Goal: Task Accomplishment & Management: Complete application form

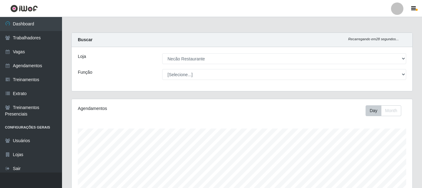
select select "334"
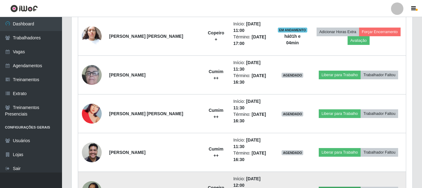
scroll to position [340, 0]
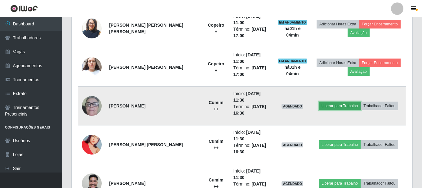
click at [331, 102] on button "Liberar para Trabalho" at bounding box center [340, 106] width 42 height 9
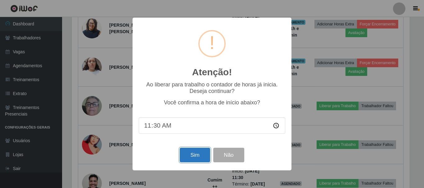
click at [201, 156] on button "Sim" at bounding box center [195, 155] width 30 height 15
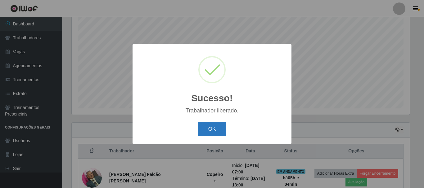
click at [214, 135] on button "OK" at bounding box center [212, 129] width 29 height 15
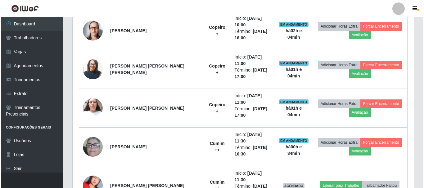
scroll to position [330, 0]
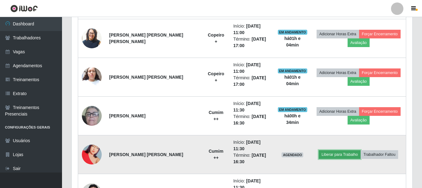
click at [331, 150] on button "Liberar para Trabalho" at bounding box center [340, 154] width 42 height 9
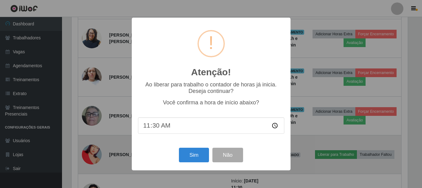
scroll to position [129, 338]
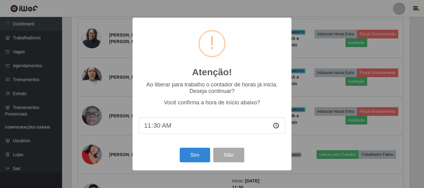
click at [156, 127] on input "11:30" at bounding box center [212, 126] width 146 height 16
type input "11:40"
click at [202, 154] on button "Sim" at bounding box center [195, 155] width 30 height 15
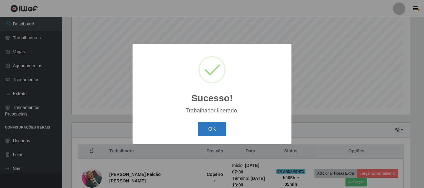
click at [204, 126] on button "OK" at bounding box center [212, 129] width 29 height 15
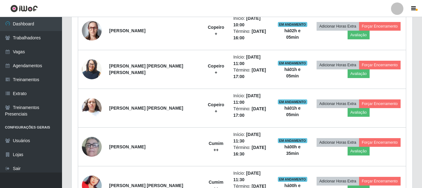
scroll to position [361, 0]
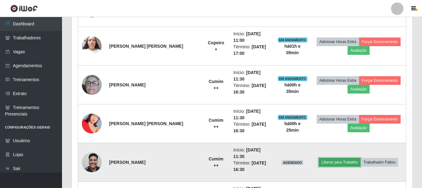
click at [338, 158] on button "Liberar para Trabalho" at bounding box center [340, 162] width 42 height 9
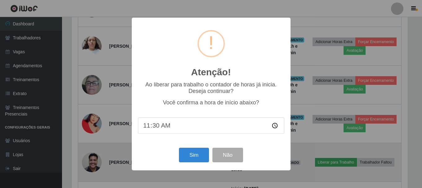
scroll to position [129, 338]
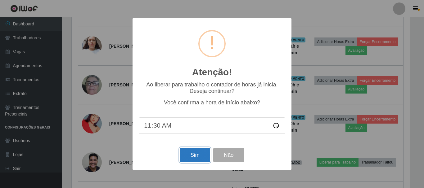
click at [199, 159] on button "Sim" at bounding box center [195, 155] width 30 height 15
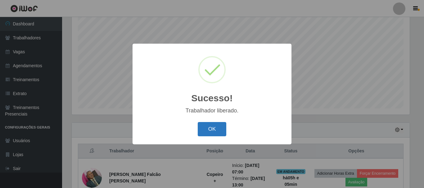
click at [217, 132] on button "OK" at bounding box center [212, 129] width 29 height 15
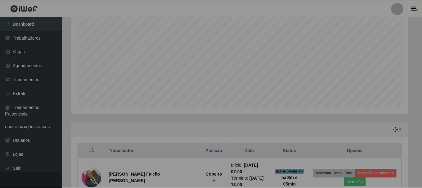
scroll to position [0, 0]
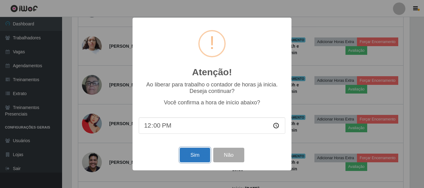
click at [184, 155] on button "Sim" at bounding box center [195, 155] width 30 height 15
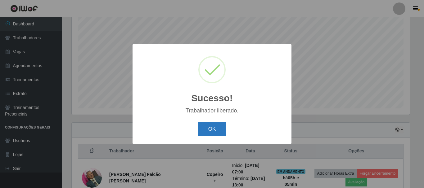
click at [201, 134] on button "OK" at bounding box center [212, 129] width 29 height 15
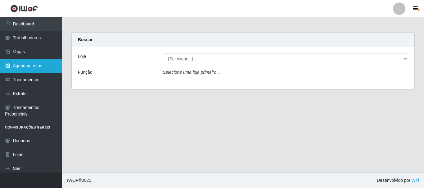
click at [37, 69] on link "Agendamentos" at bounding box center [31, 66] width 62 height 14
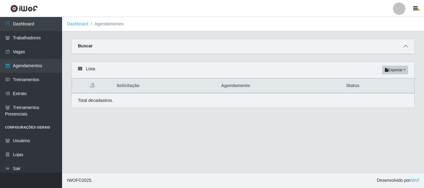
click at [402, 46] on span at bounding box center [405, 46] width 7 height 7
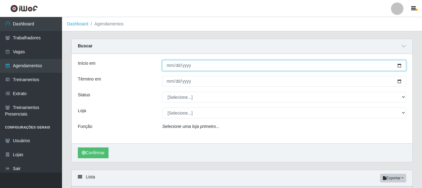
click at [401, 65] on input "Início em" at bounding box center [284, 65] width 244 height 11
type input "2025-08-31"
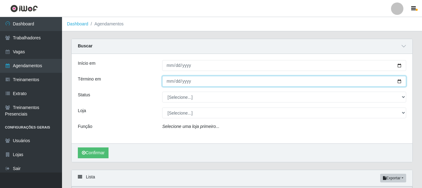
click at [401, 80] on input "Término em" at bounding box center [284, 81] width 244 height 11
type input "2025-08-31"
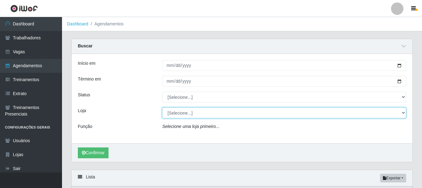
click at [194, 111] on select "[Selecione...] Necão Restaurante" at bounding box center [284, 113] width 244 height 11
select select "334"
click at [162, 108] on select "[Selecione...] Necão Restaurante" at bounding box center [284, 113] width 244 height 11
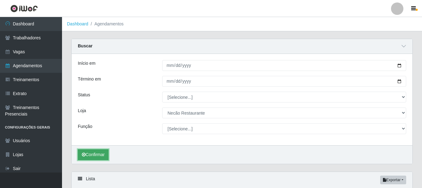
click at [103, 155] on button "Confirmar" at bounding box center [93, 155] width 31 height 11
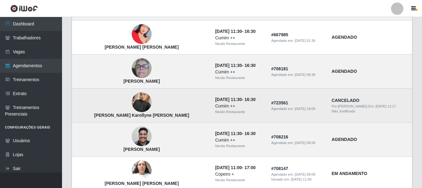
scroll to position [248, 0]
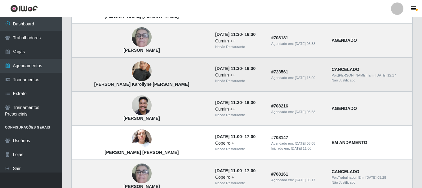
click at [132, 72] on img at bounding box center [142, 71] width 20 height 35
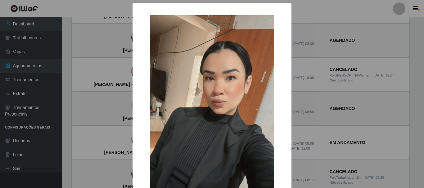
click at [332, 100] on div "× Maria Karollyne Santos Mendes OK Cancel" at bounding box center [212, 94] width 424 height 188
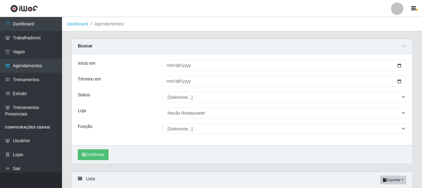
select select "334"
